Goal: Information Seeking & Learning: Check status

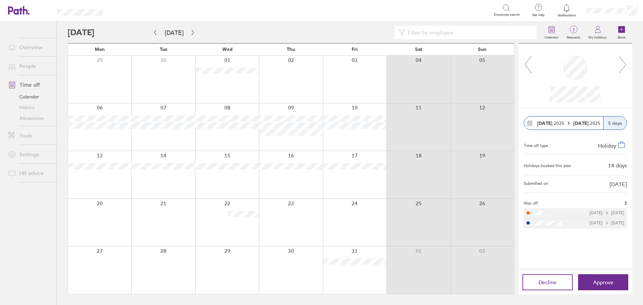
click at [33, 122] on link "Allowances" at bounding box center [30, 118] width 54 height 11
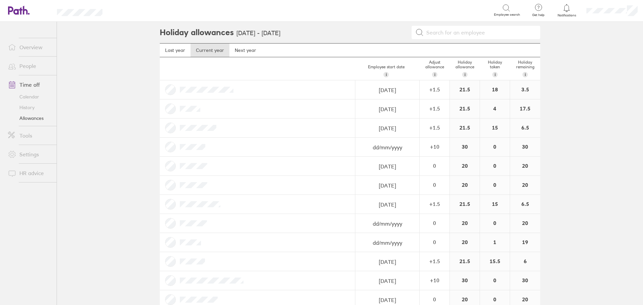
click at [561, 170] on main "Holiday allowances [DATE] - [DATE] Last year Current year Next year Employee st…" at bounding box center [350, 163] width 586 height 283
click at [100, 101] on main "Holiday allowances [DATE] - [DATE] Last year Current year Next year Employee st…" at bounding box center [350, 163] width 586 height 283
click at [101, 243] on main "Holiday allowances [DATE] - [DATE] Last year Current year Next year Employee st…" at bounding box center [350, 163] width 586 height 283
click at [71, 222] on main "Holiday allowances [DATE] - [DATE] Last year Current year Next year Employee st…" at bounding box center [350, 163] width 586 height 283
click at [74, 208] on main "Holiday allowances [DATE] - [DATE] Last year Current year Next year Employee st…" at bounding box center [350, 163] width 586 height 283
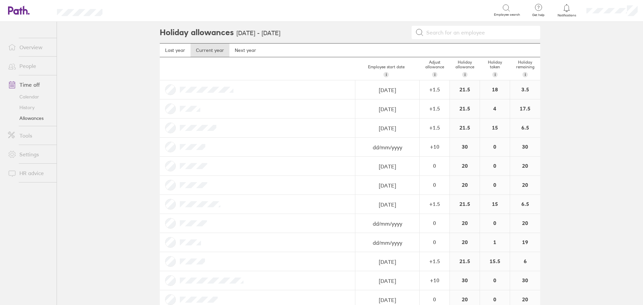
click at [91, 198] on main "Holiday allowances [DATE] - [DATE] Last year Current year Next year Employee st…" at bounding box center [350, 163] width 586 height 283
click at [96, 210] on main "Holiday allowances [DATE] - [DATE] Last year Current year Next year Employee st…" at bounding box center [350, 163] width 586 height 283
click at [388, 27] on div at bounding box center [411, 32] width 257 height 13
click at [124, 177] on main "Holiday allowances [DATE] - [DATE] Last year Current year Next year Employee st…" at bounding box center [350, 163] width 586 height 283
click at [96, 78] on main "Holiday allowances [DATE] - [DATE] Last year Current year Next year Employee st…" at bounding box center [350, 163] width 586 height 283
